Goal: Navigation & Orientation: Find specific page/section

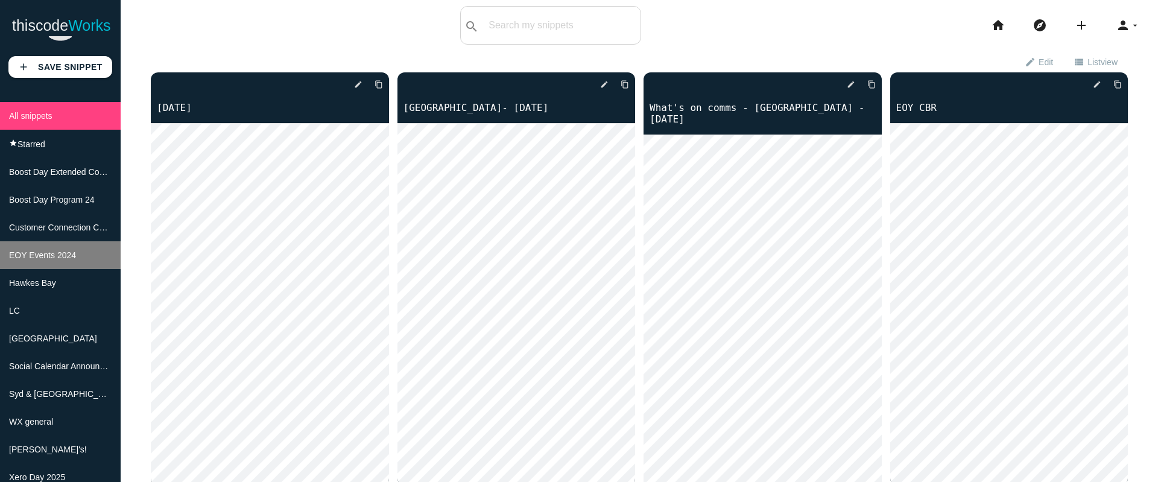
scroll to position [96, 0]
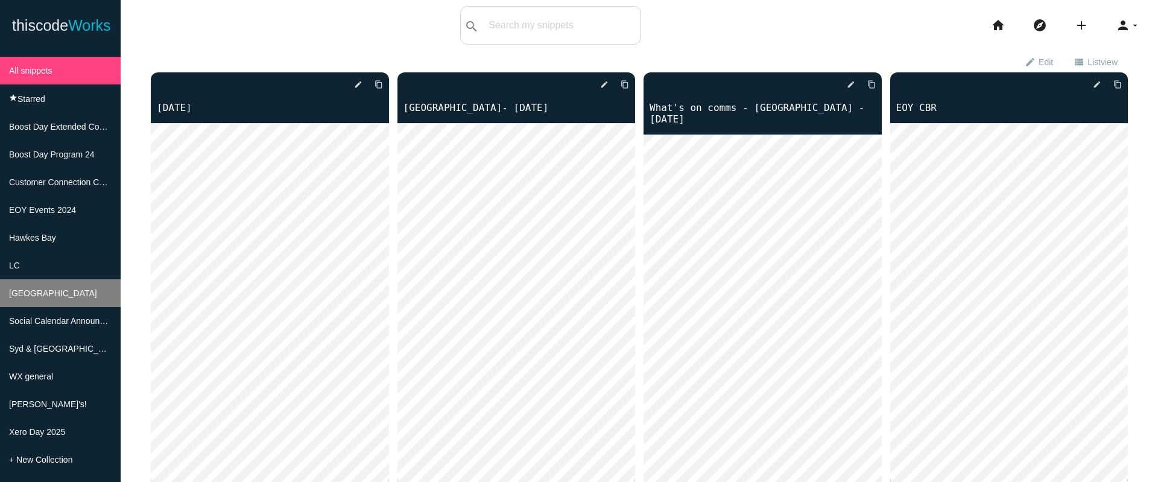
click at [33, 279] on li "[GEOGRAPHIC_DATA]" at bounding box center [60, 293] width 121 height 28
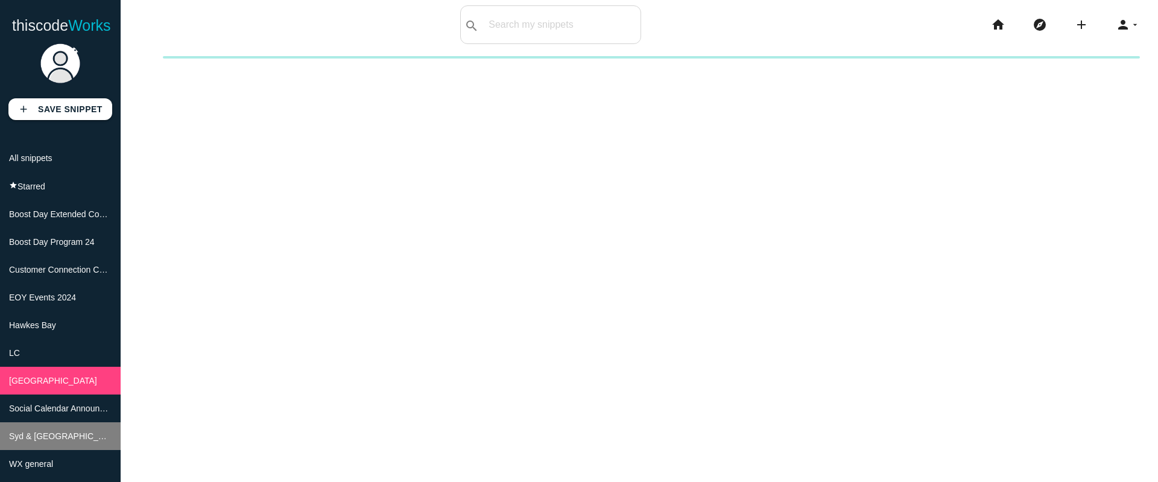
scroll to position [96, 0]
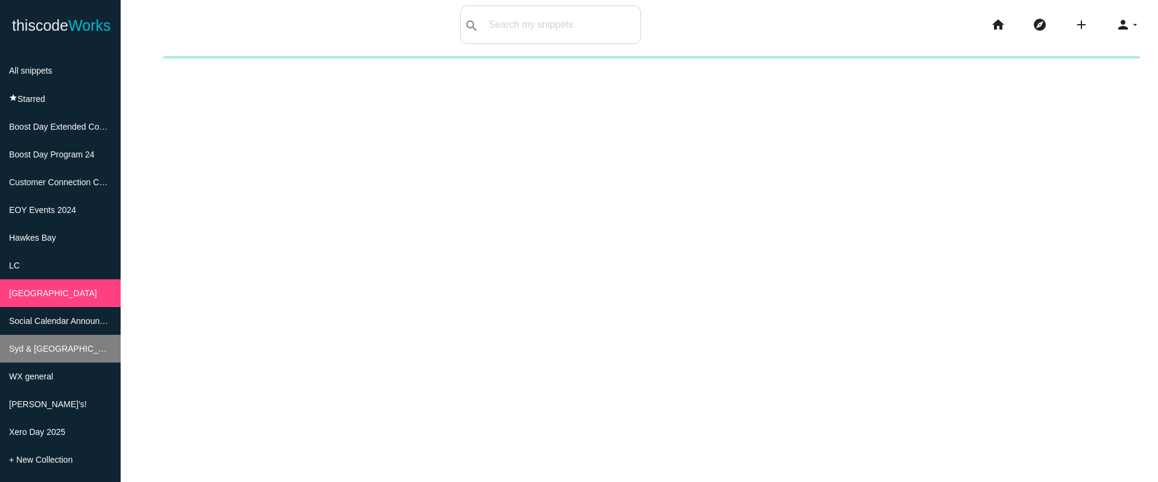
click at [57, 436] on li "Xero Day 2025" at bounding box center [60, 432] width 121 height 28
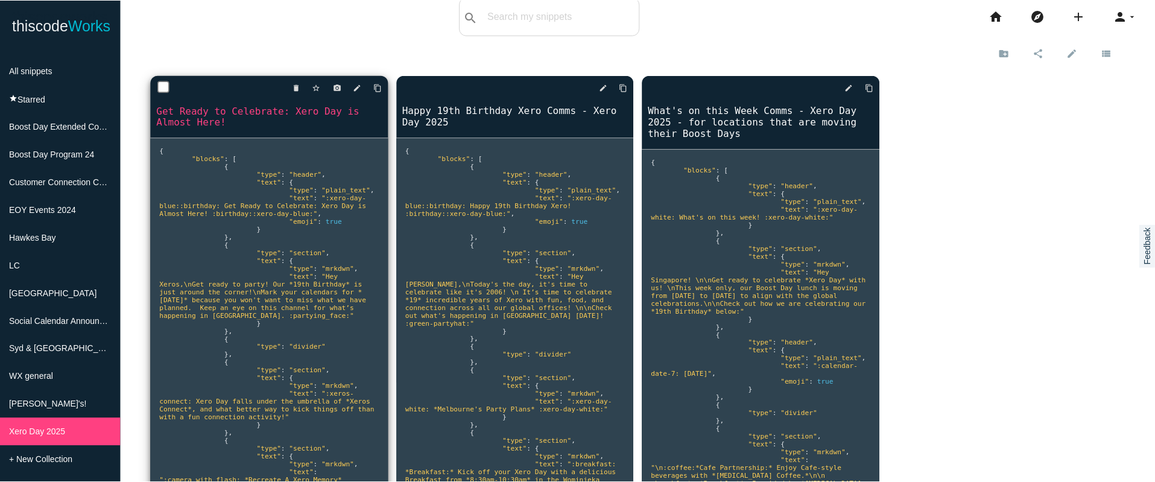
scroll to position [0, 0]
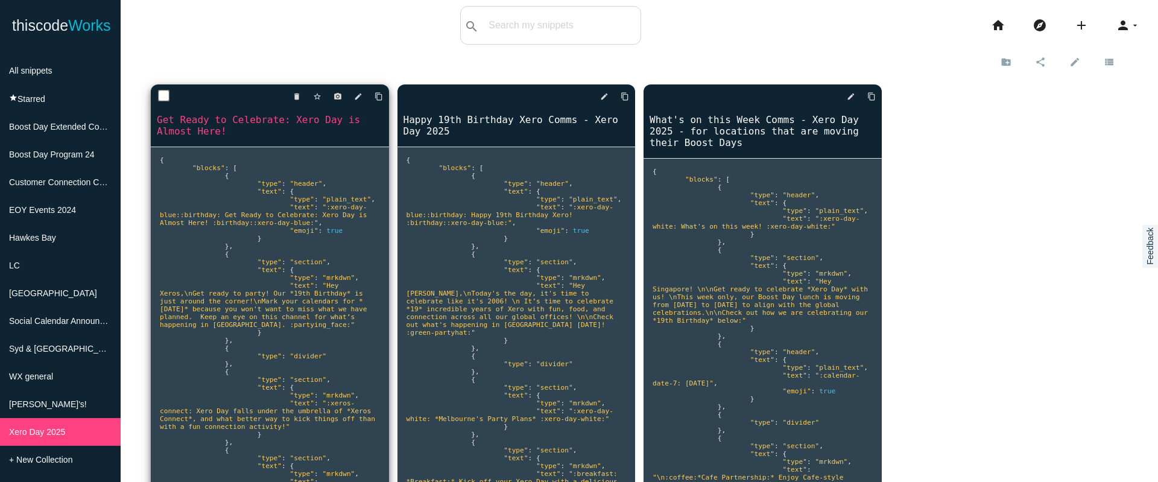
drag, startPoint x: 375, startPoint y: 95, endPoint x: 376, endPoint y: 109, distance: 13.9
click at [375, 95] on icon "content_copy" at bounding box center [379, 97] width 8 height 22
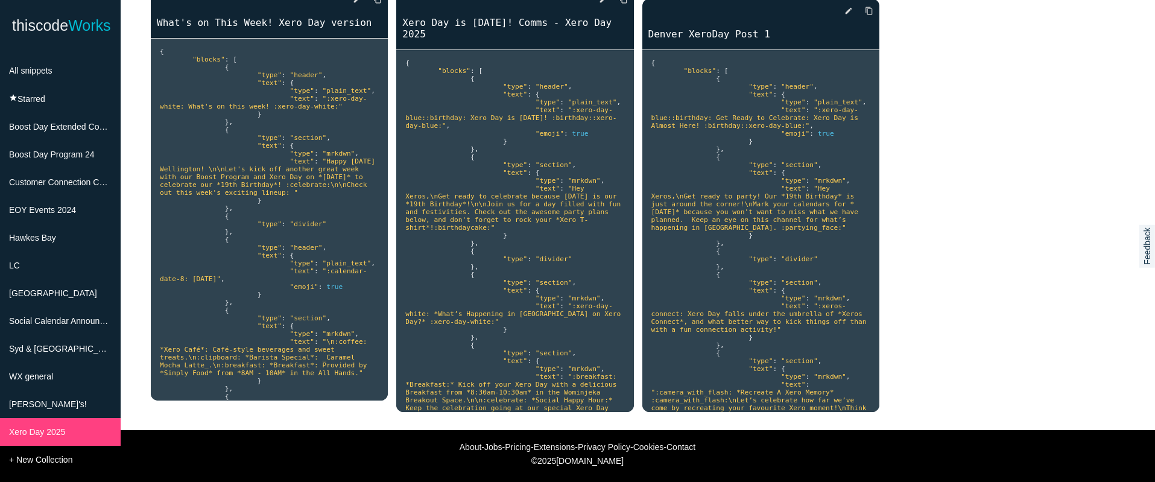
scroll to position [543, 0]
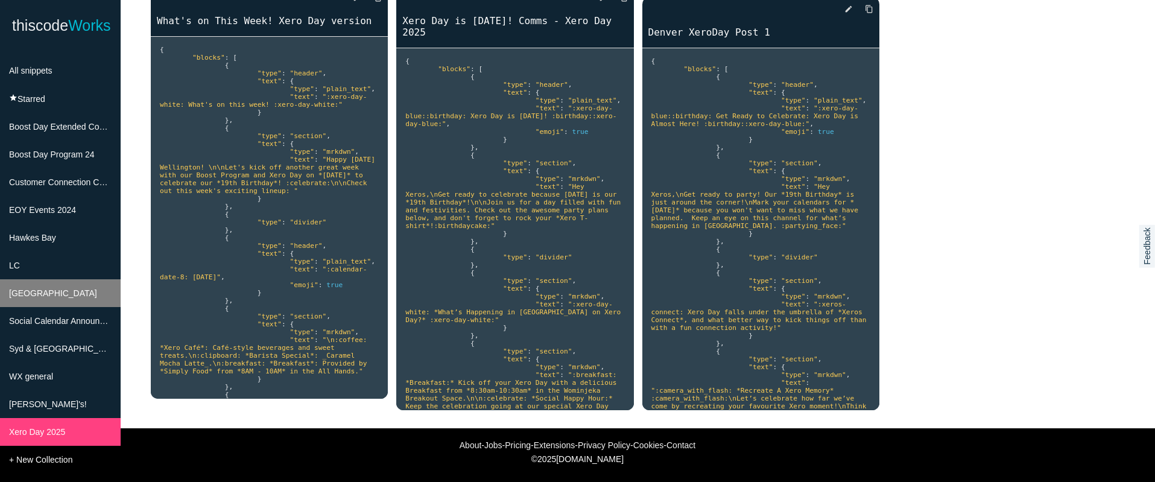
click at [46, 282] on li "[GEOGRAPHIC_DATA]" at bounding box center [60, 293] width 121 height 28
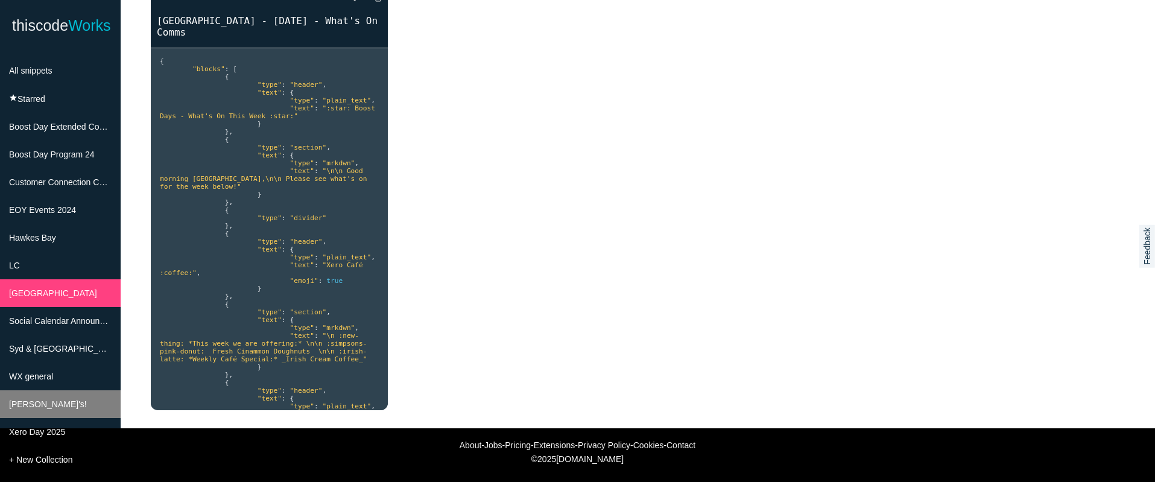
click at [58, 395] on li "[PERSON_NAME]'s!" at bounding box center [60, 404] width 121 height 28
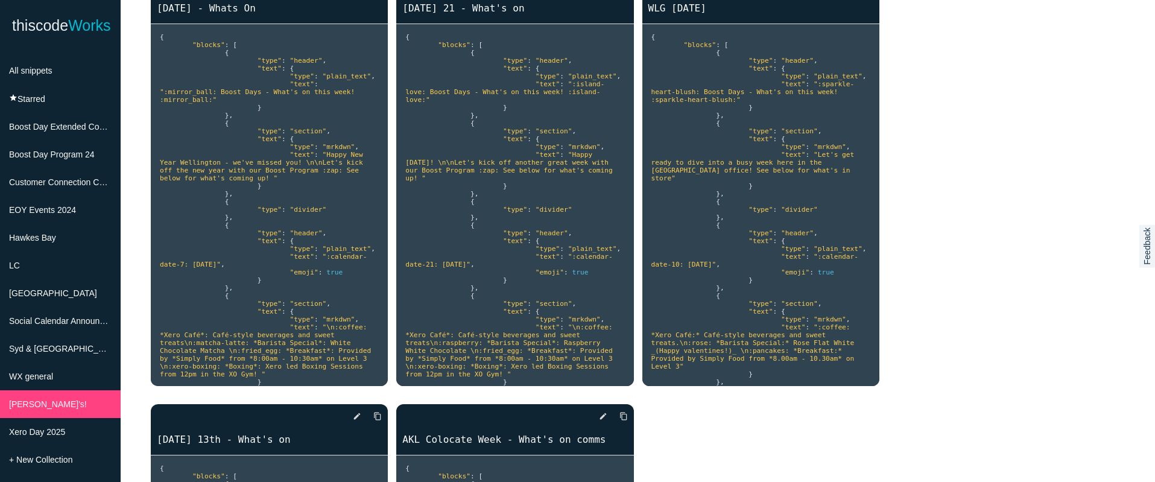
scroll to position [520, 0]
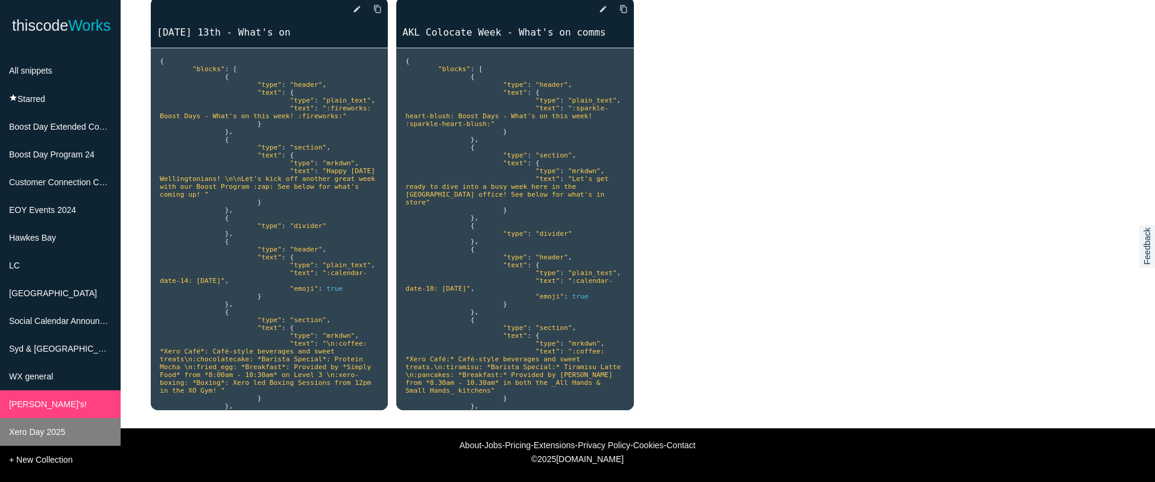
click at [40, 432] on span "Xero Day 2025" at bounding box center [37, 432] width 56 height 10
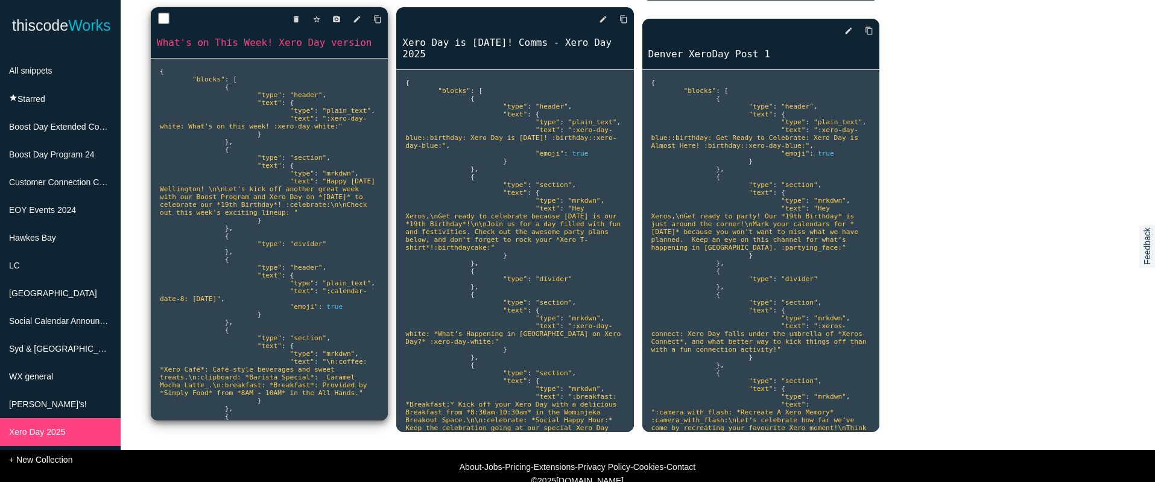
scroll to position [543, 0]
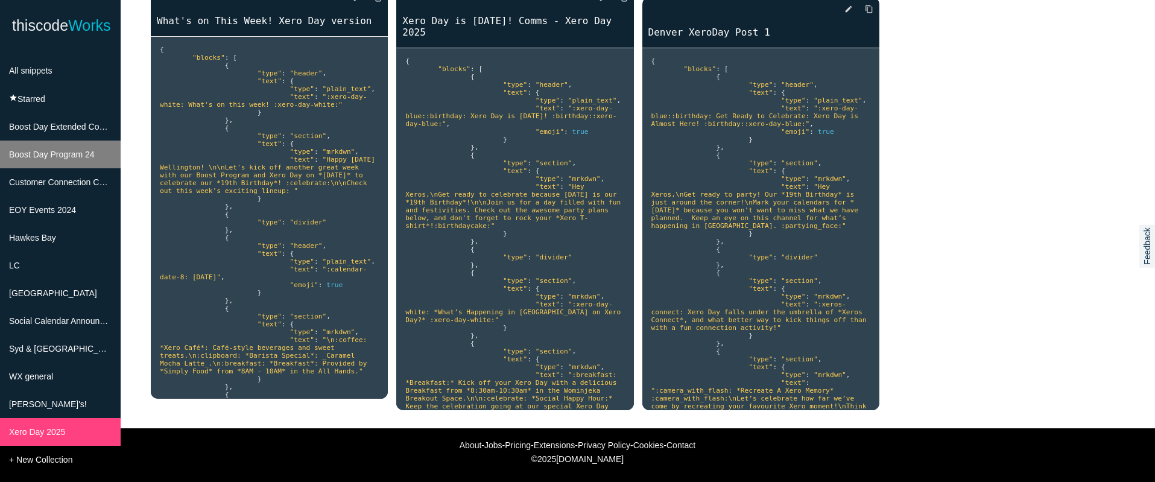
click at [57, 150] on span "Boost Day Program 24" at bounding box center [52, 155] width 86 height 10
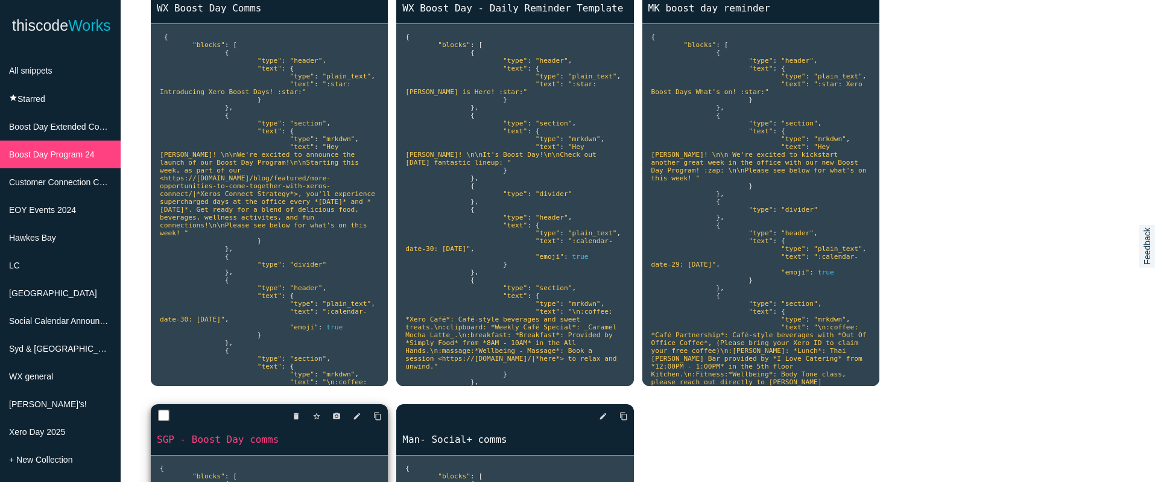
scroll to position [520, 0]
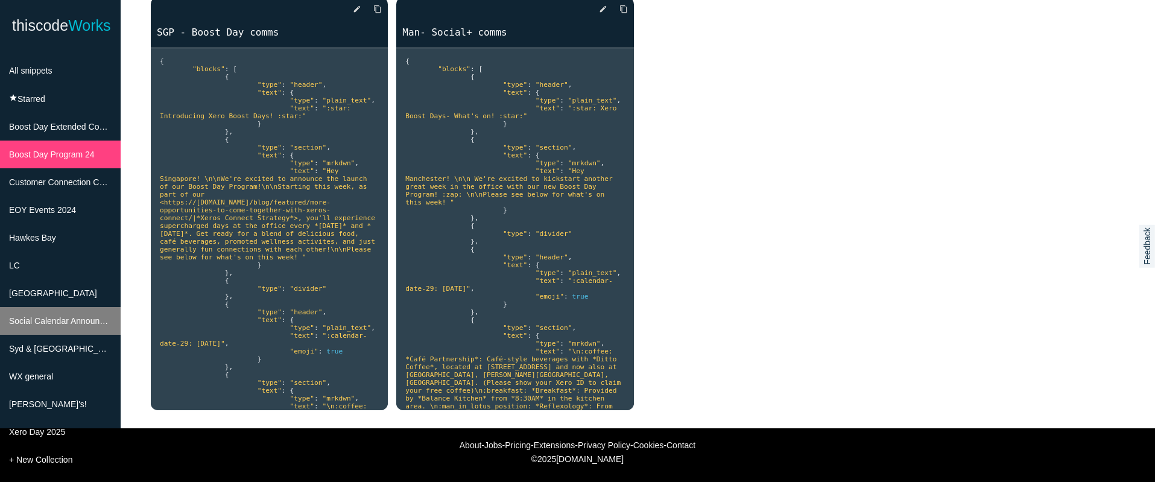
click at [95, 319] on span "Social Calendar Announcements" at bounding box center [70, 321] width 122 height 10
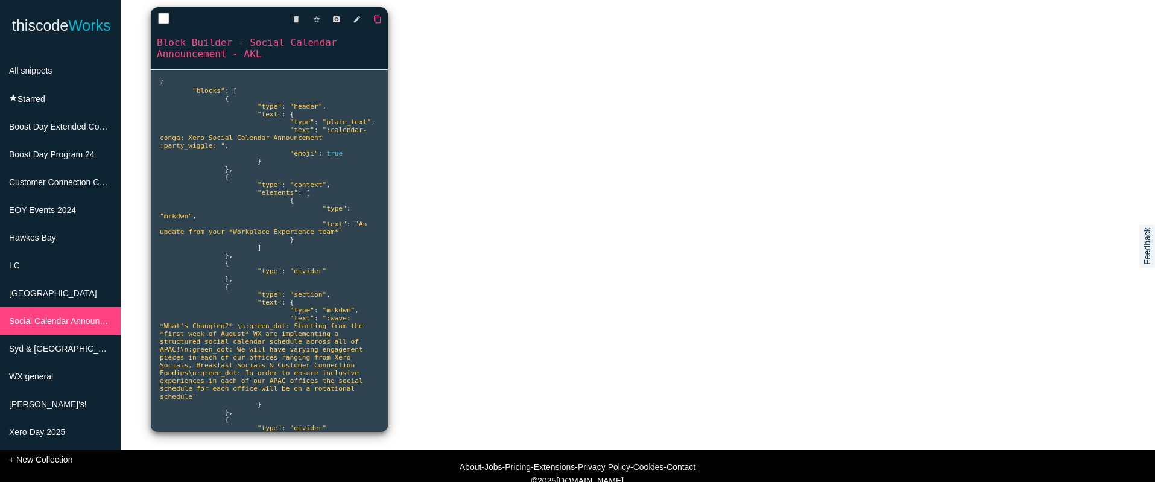
click at [376, 21] on icon "content_copy" at bounding box center [377, 19] width 8 height 22
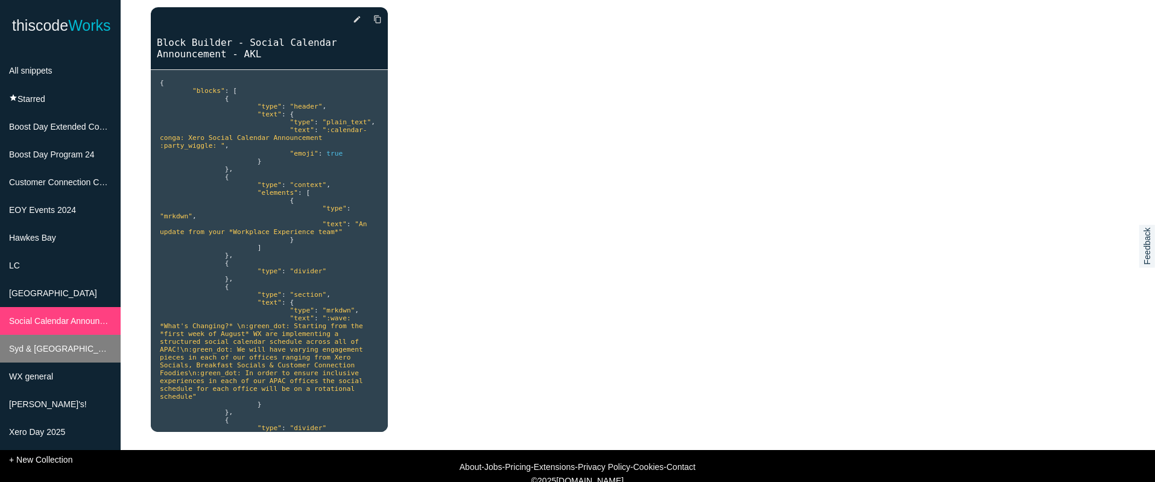
click at [68, 347] on span "Syd & [GEOGRAPHIC_DATA]" at bounding box center [65, 349] width 113 height 10
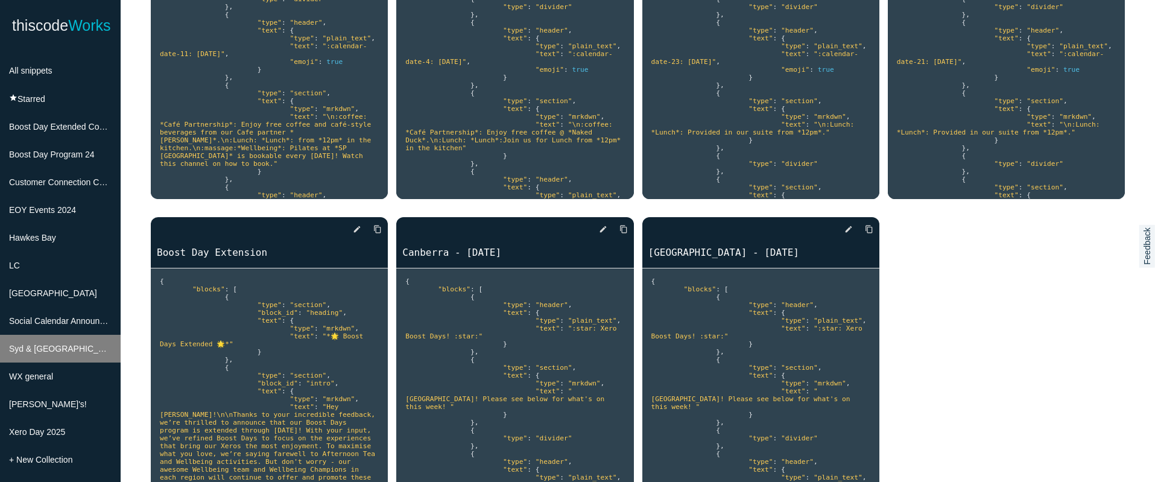
scroll to position [802, 0]
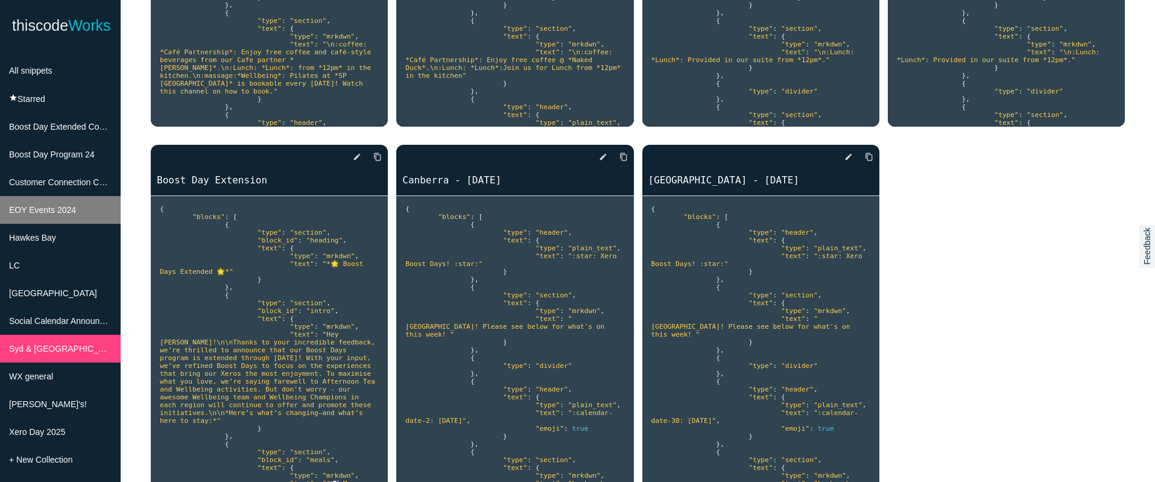
click at [61, 205] on span "EOY Events 2024" at bounding box center [42, 210] width 67 height 10
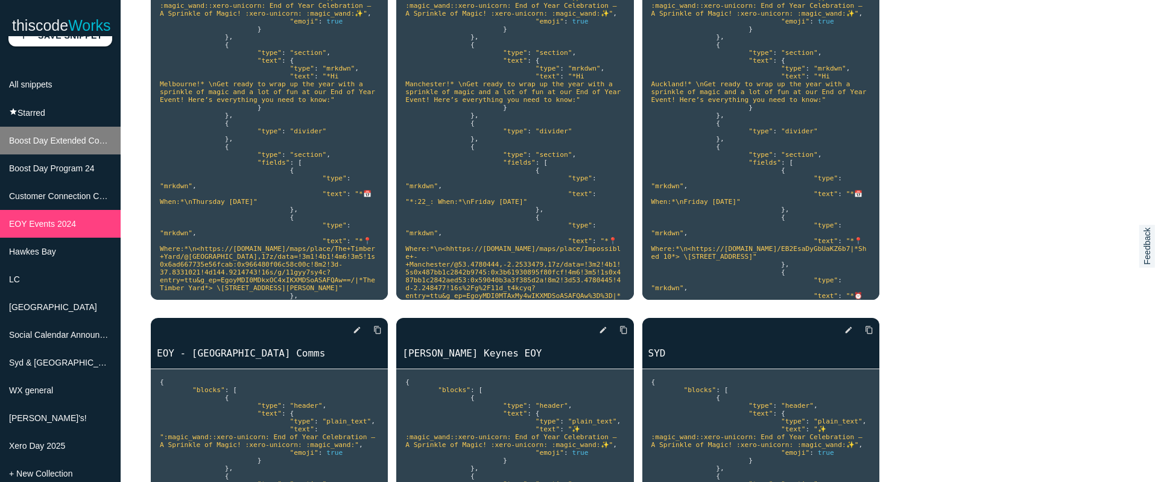
scroll to position [96, 0]
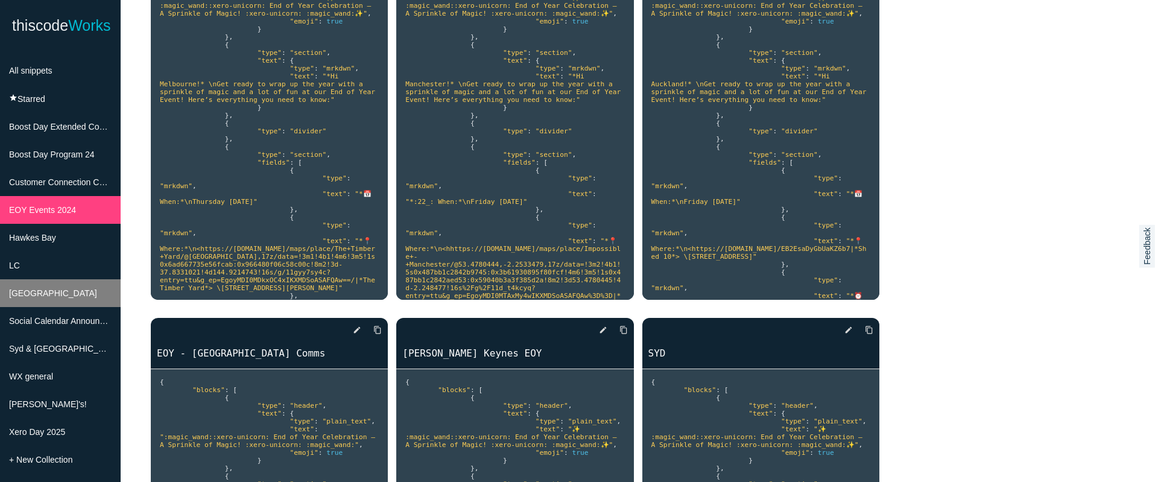
click at [66, 288] on li "[GEOGRAPHIC_DATA]" at bounding box center [60, 293] width 121 height 28
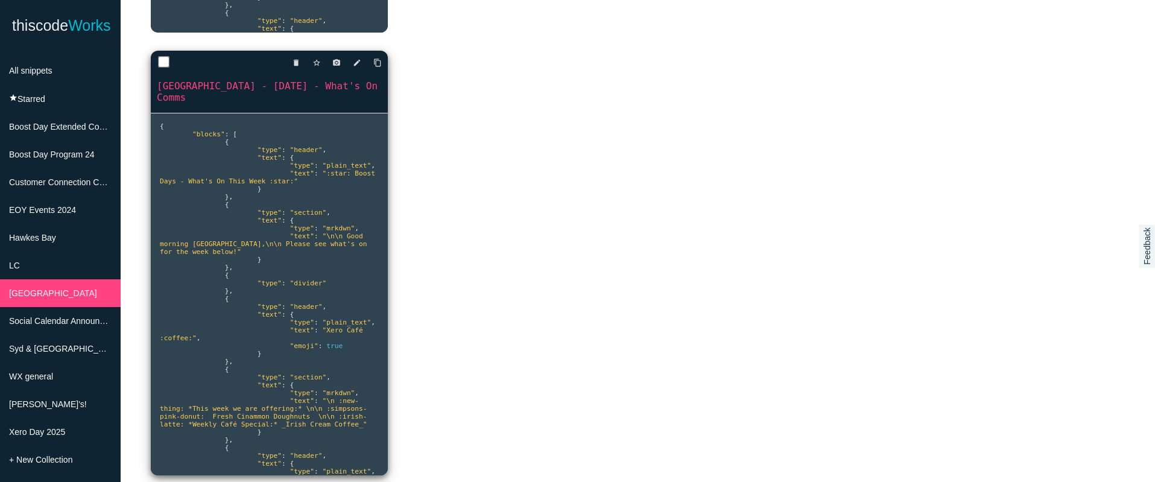
scroll to position [533, 0]
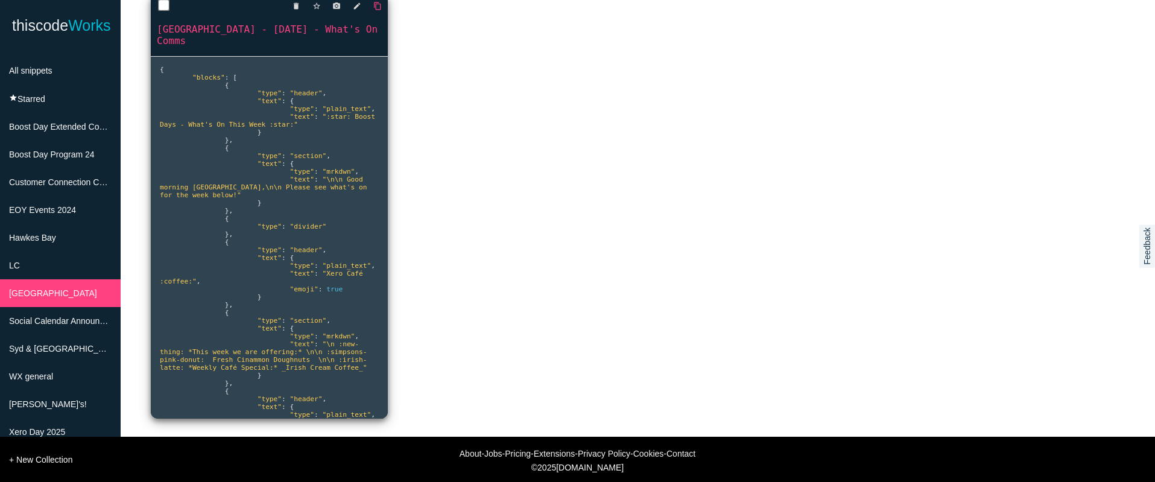
click at [378, 5] on icon "content_copy" at bounding box center [377, 6] width 8 height 22
